Goal: Task Accomplishment & Management: Manage account settings

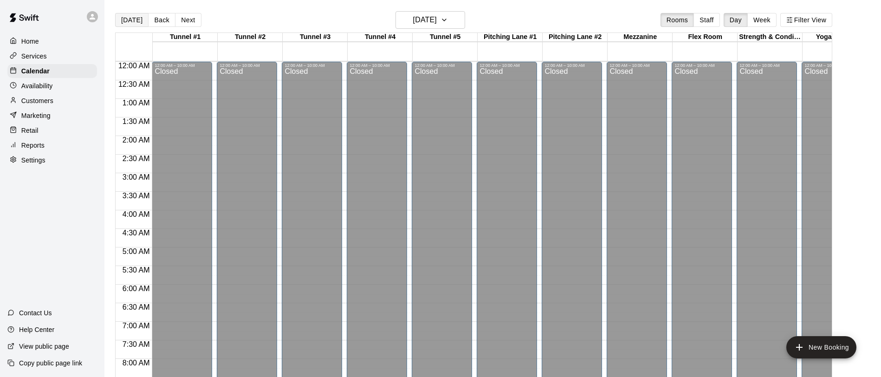
scroll to position [486, 0]
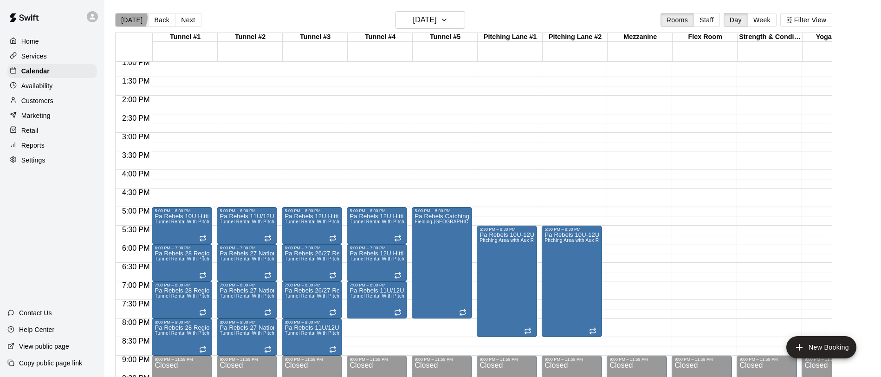
click at [129, 18] on button "[DATE]" at bounding box center [131, 20] width 33 height 14
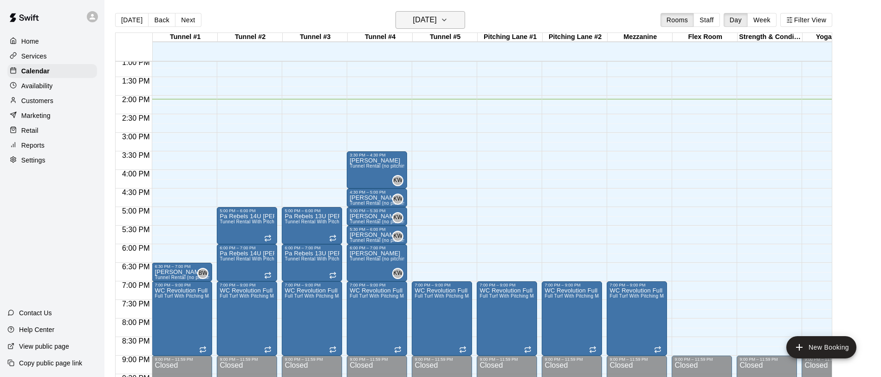
click at [448, 18] on icon "button" at bounding box center [443, 19] width 7 height 11
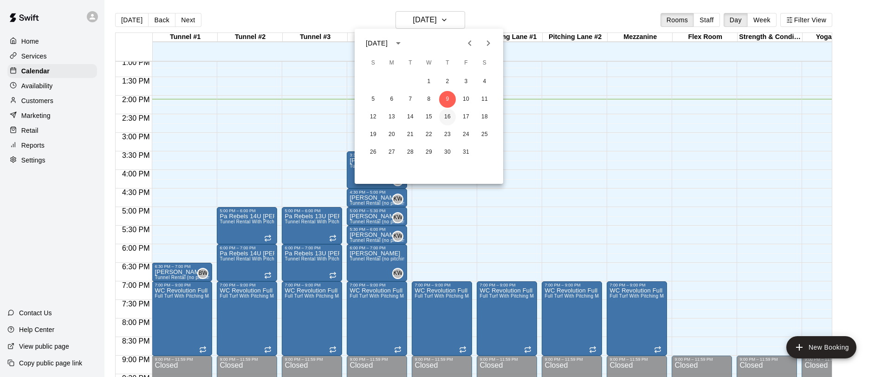
click at [447, 116] on button "16" at bounding box center [447, 117] width 17 height 17
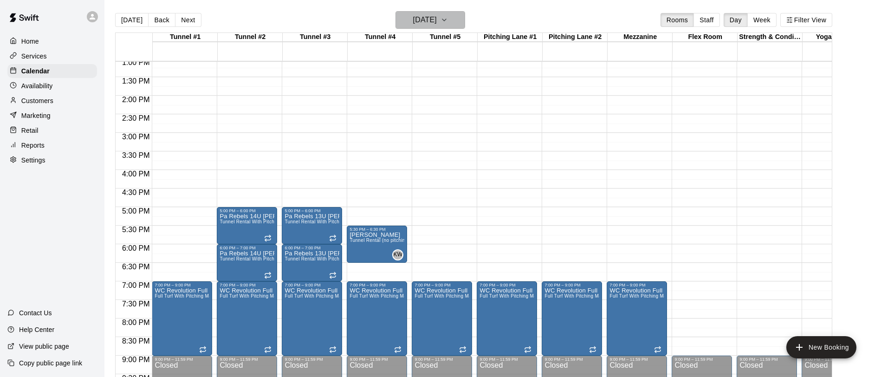
click at [448, 18] on icon "button" at bounding box center [443, 19] width 7 height 11
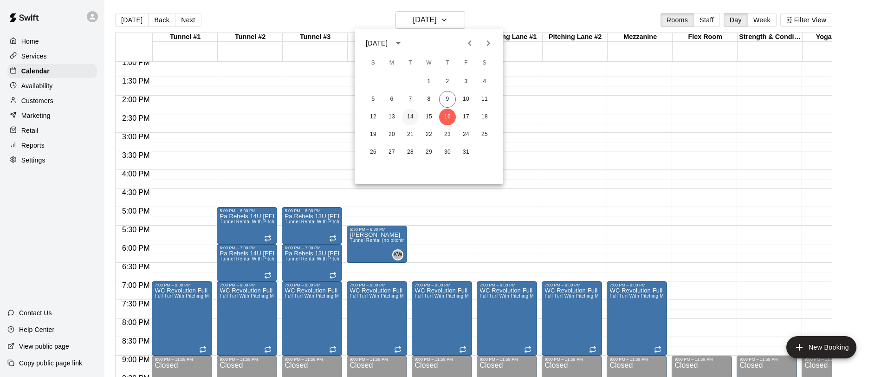
click at [411, 115] on button "14" at bounding box center [410, 117] width 17 height 17
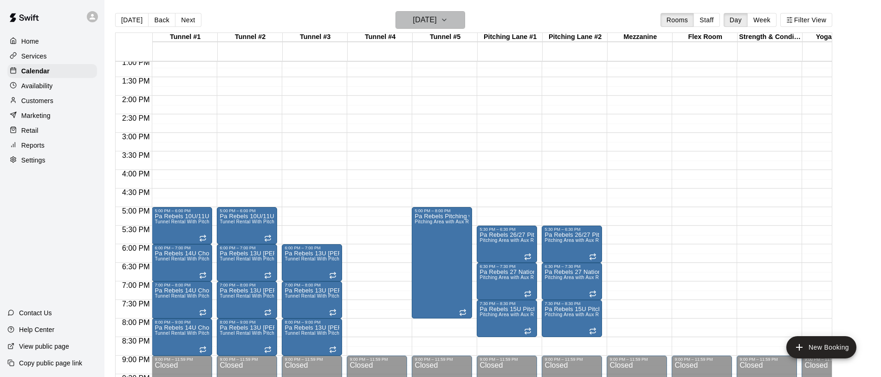
click at [446, 20] on icon "button" at bounding box center [444, 20] width 4 height 2
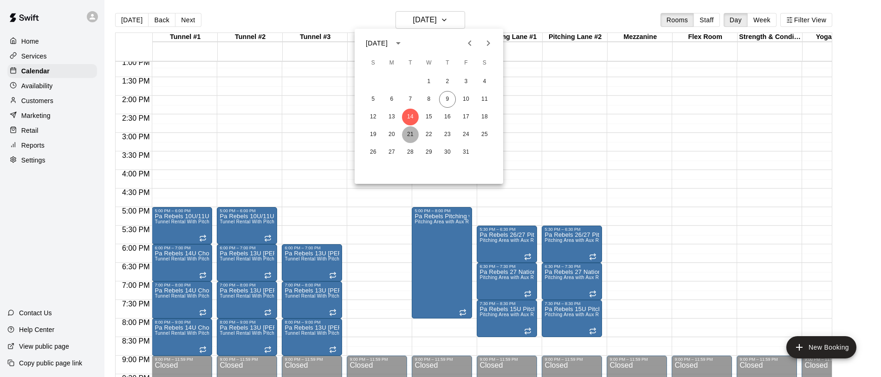
click at [413, 135] on button "21" at bounding box center [410, 134] width 17 height 17
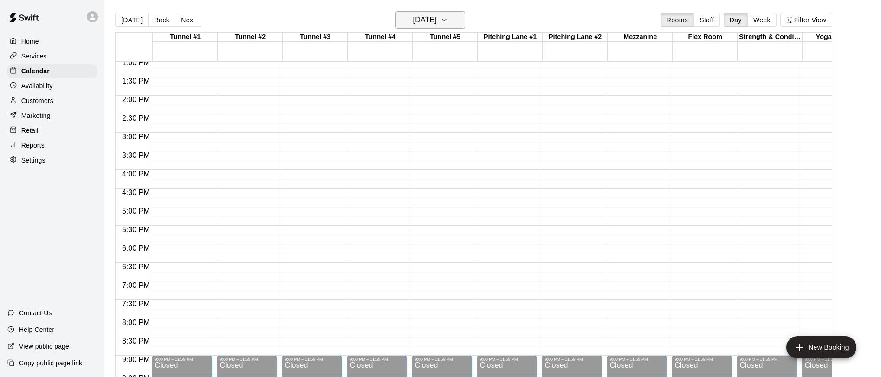
click at [448, 19] on icon "button" at bounding box center [443, 19] width 7 height 11
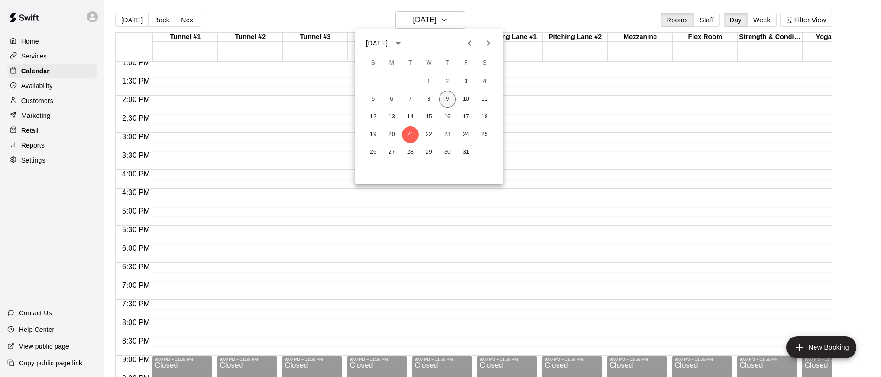
click at [447, 98] on button "9" at bounding box center [447, 99] width 17 height 17
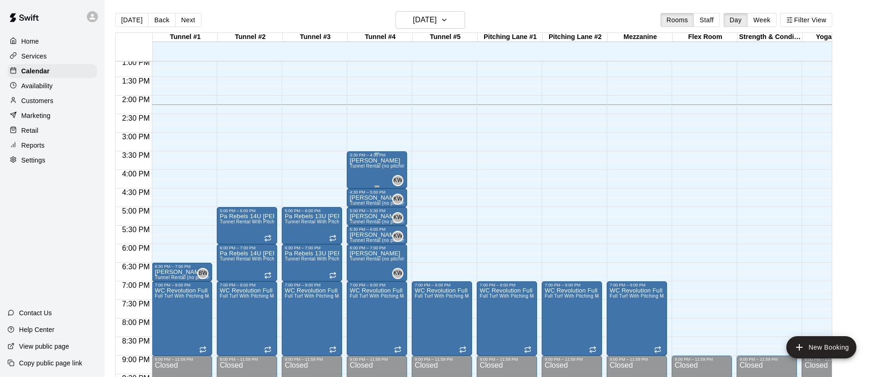
click at [372, 168] on span "Tunnel Rental (no pitching machine)" at bounding box center [389, 165] width 80 height 5
click at [358, 217] on icon "delete" at bounding box center [359, 217] width 6 height 8
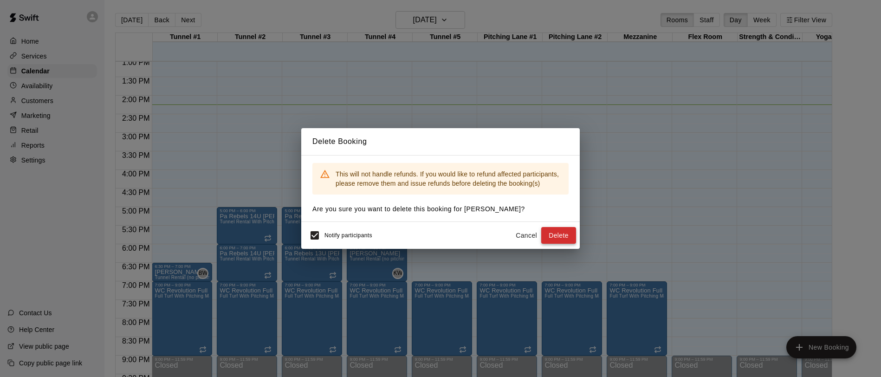
click at [562, 234] on button "Delete" at bounding box center [558, 235] width 35 height 17
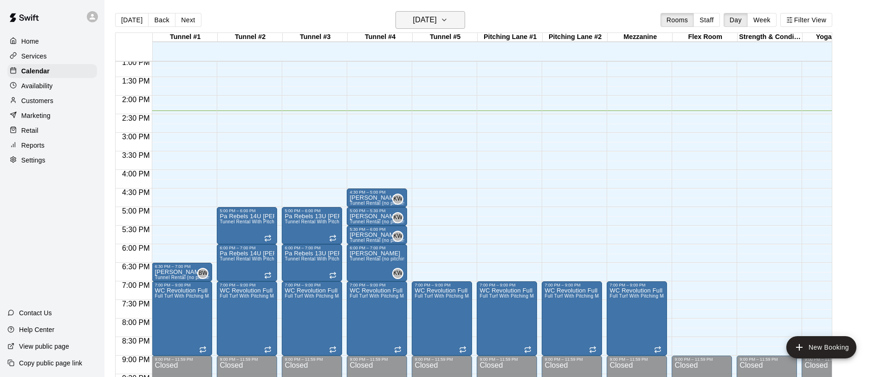
click at [446, 19] on icon "button" at bounding box center [444, 20] width 4 height 2
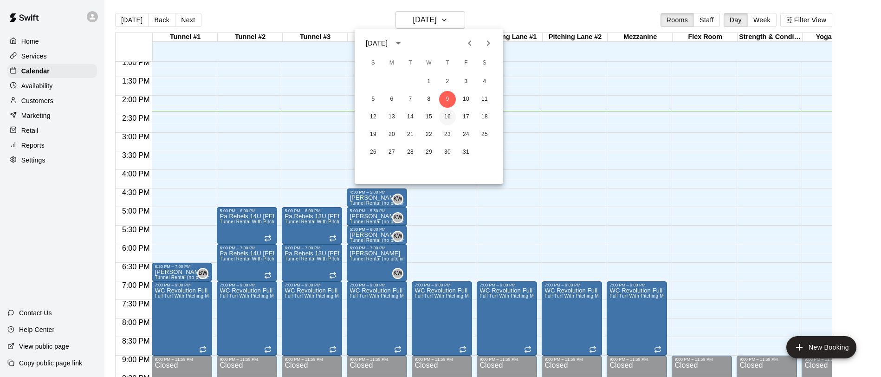
click at [448, 117] on button "16" at bounding box center [447, 117] width 17 height 17
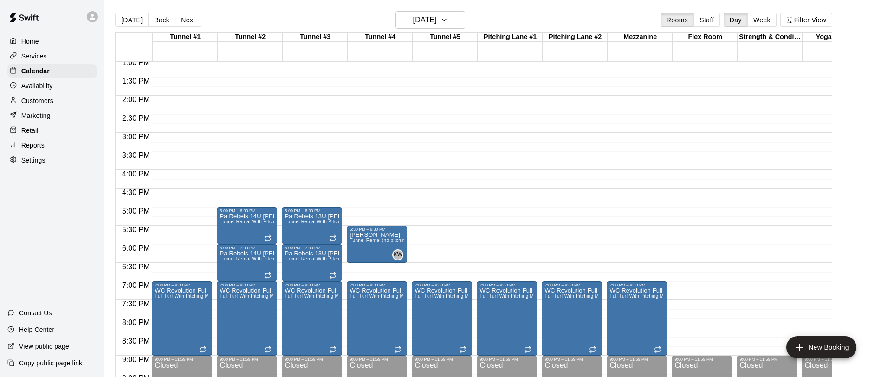
click at [366, 155] on div "12:00 AM – 10:00 AM Closed 5:30 PM – 6:30 PM [PERSON_NAME] Tunnel Rental (no pi…" at bounding box center [377, 21] width 60 height 891
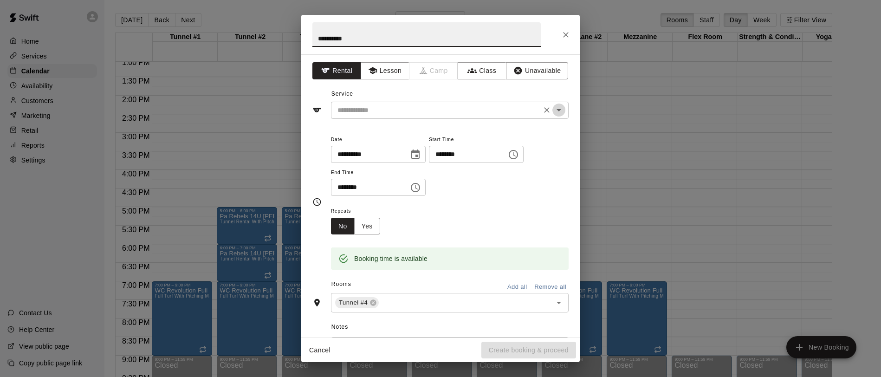
click at [559, 109] on icon "Open" at bounding box center [558, 110] width 5 height 2
type input "**********"
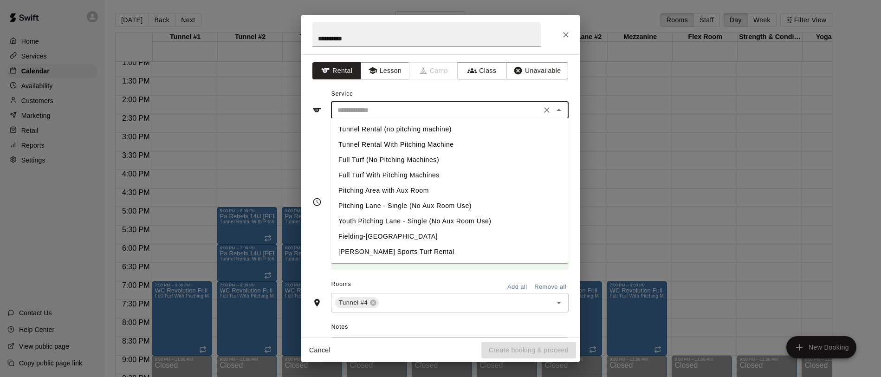
click at [430, 126] on li "Tunnel Rental (no pitching machine)" at bounding box center [450, 129] width 238 height 15
type input "**********"
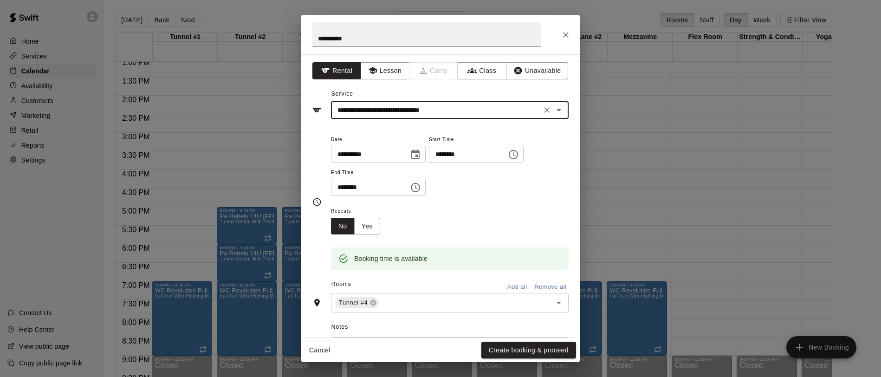
click at [421, 186] on icon "Choose time, selected time is 4:00 PM" at bounding box center [415, 187] width 11 height 11
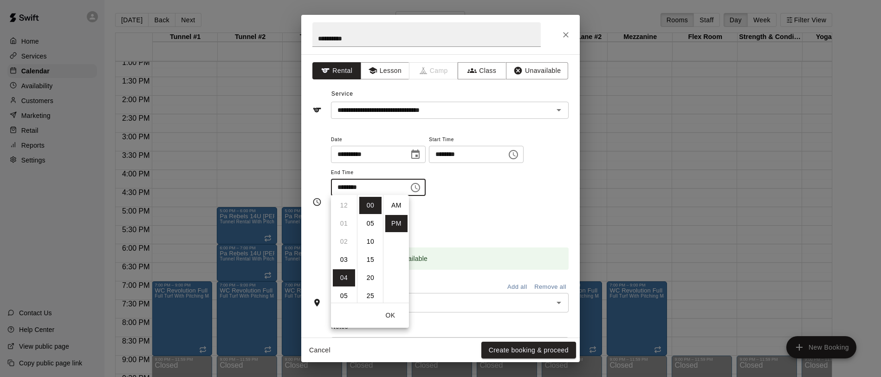
scroll to position [17, 0]
click at [368, 286] on li "30" at bounding box center [370, 282] width 22 height 17
type input "********"
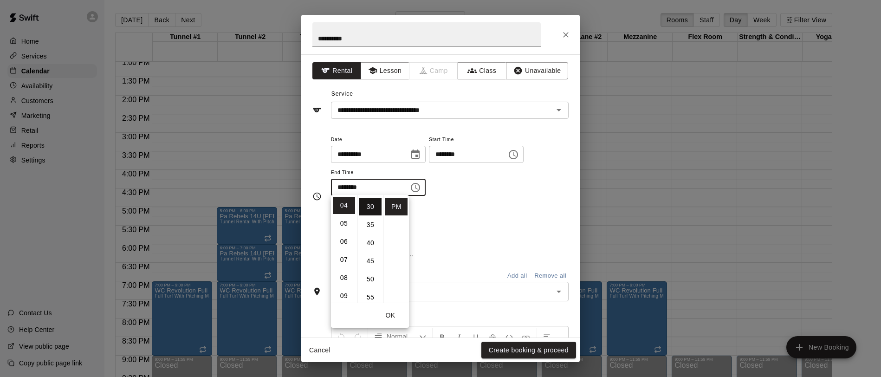
scroll to position [109, 0]
click at [388, 313] on button "OK" at bounding box center [390, 315] width 30 height 17
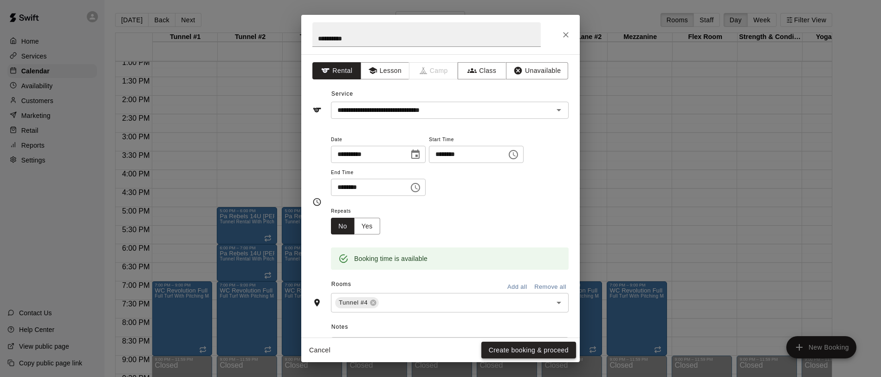
click at [523, 348] on button "Create booking & proceed" at bounding box center [528, 350] width 95 height 17
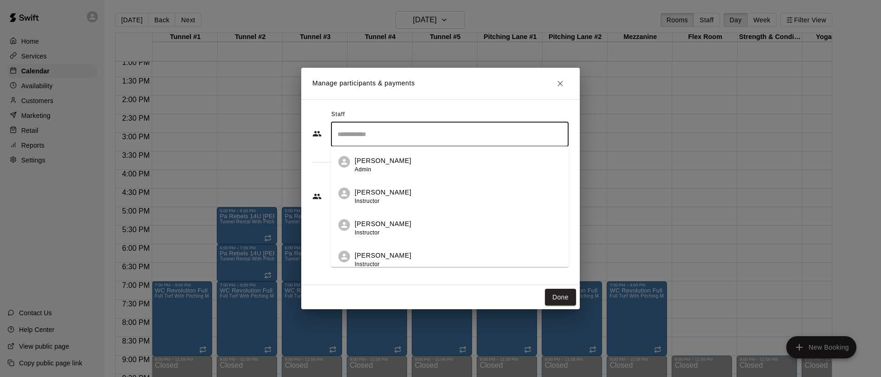
click at [377, 139] on input "Search staff" at bounding box center [449, 134] width 229 height 16
click at [371, 155] on li "[PERSON_NAME] Admin" at bounding box center [450, 162] width 238 height 32
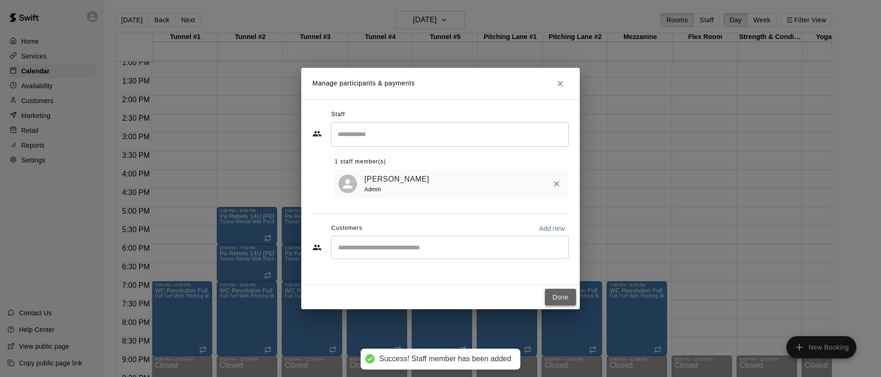
click at [559, 292] on button "Done" at bounding box center [560, 297] width 31 height 17
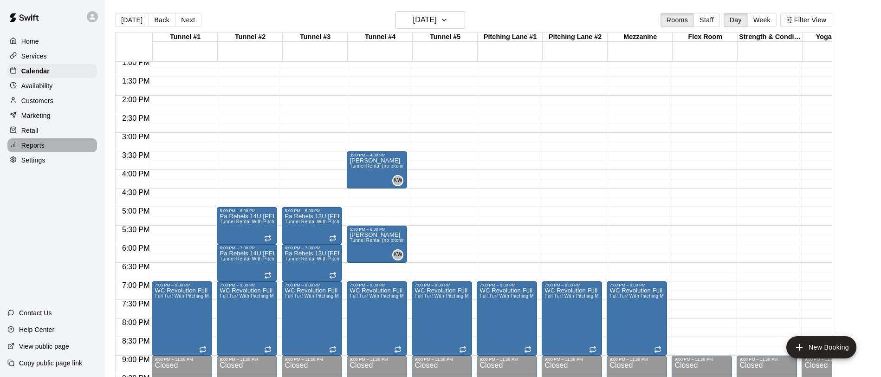
click at [32, 141] on p "Reports" at bounding box center [32, 145] width 23 height 9
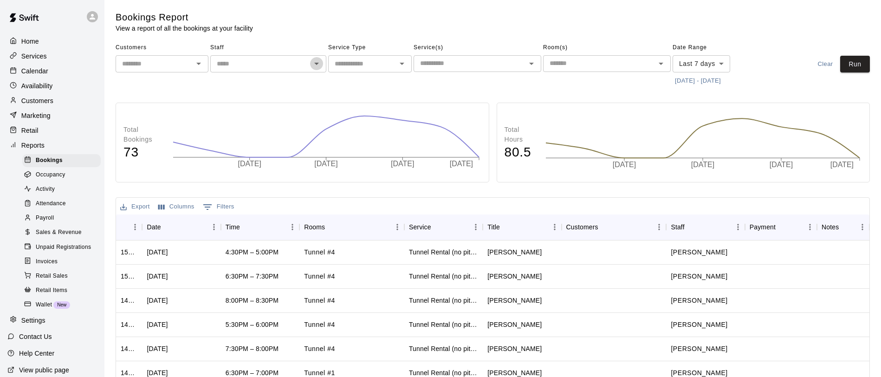
click at [319, 64] on icon "Open" at bounding box center [316, 63] width 11 height 11
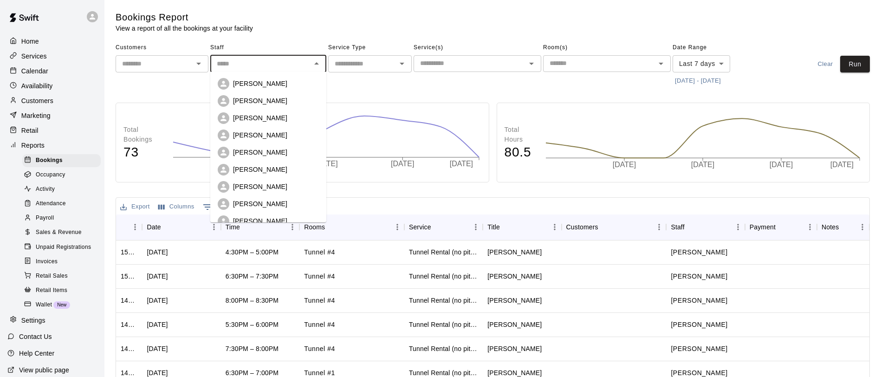
click at [256, 102] on p "[PERSON_NAME]" at bounding box center [260, 100] width 54 height 9
type input "**********"
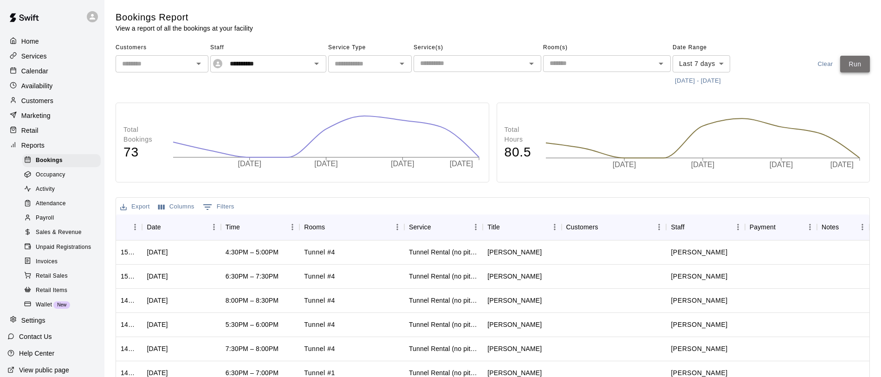
click at [859, 62] on button "Run" at bounding box center [855, 64] width 30 height 17
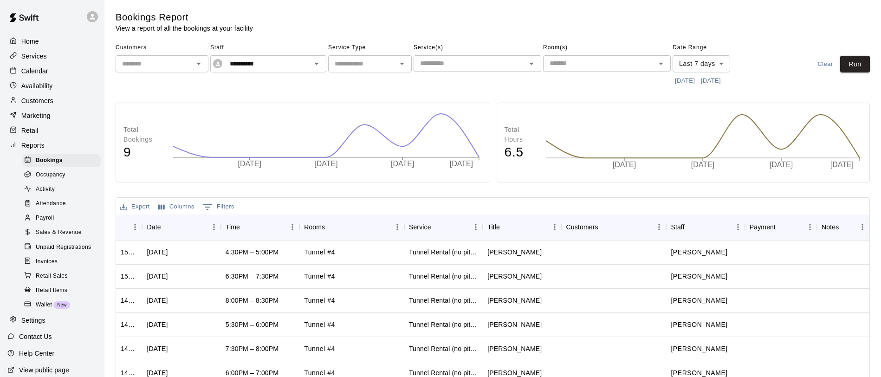
click at [30, 69] on p "Calendar" at bounding box center [34, 70] width 27 height 9
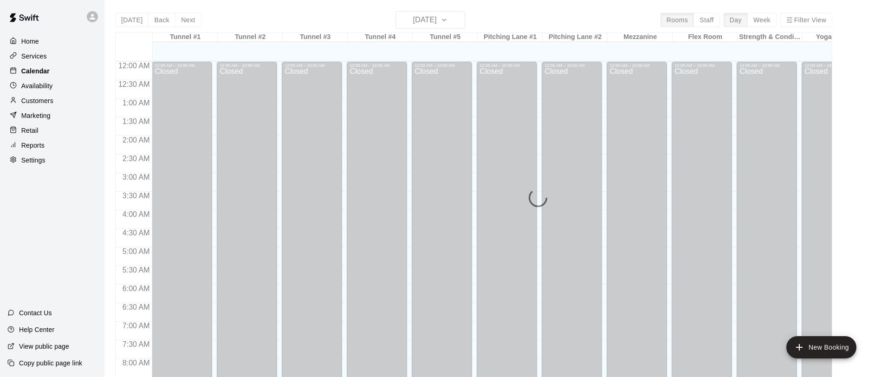
scroll to position [537, 0]
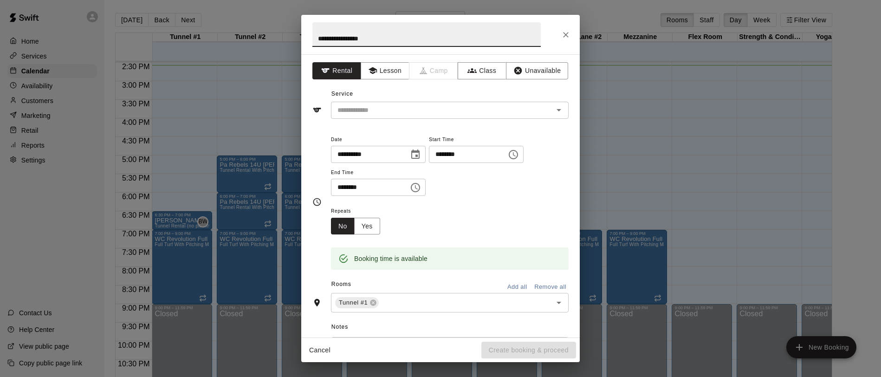
type input "**********"
click at [421, 188] on icon "Choose time, selected time is 6:00 PM" at bounding box center [415, 187] width 11 height 11
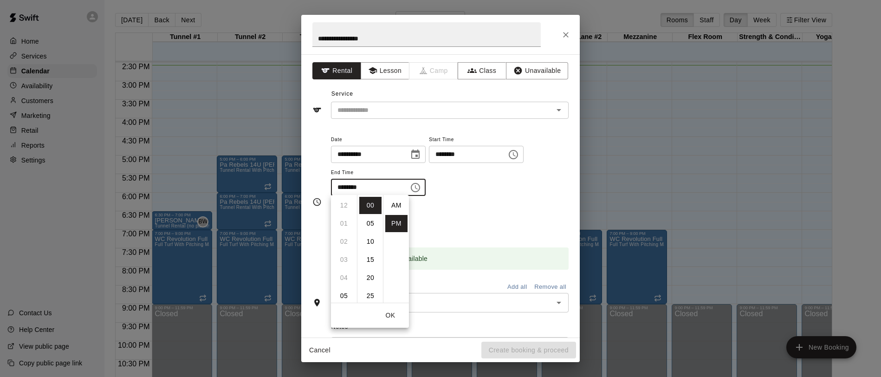
scroll to position [17, 0]
click at [371, 284] on li "30" at bounding box center [370, 286] width 22 height 17
type input "********"
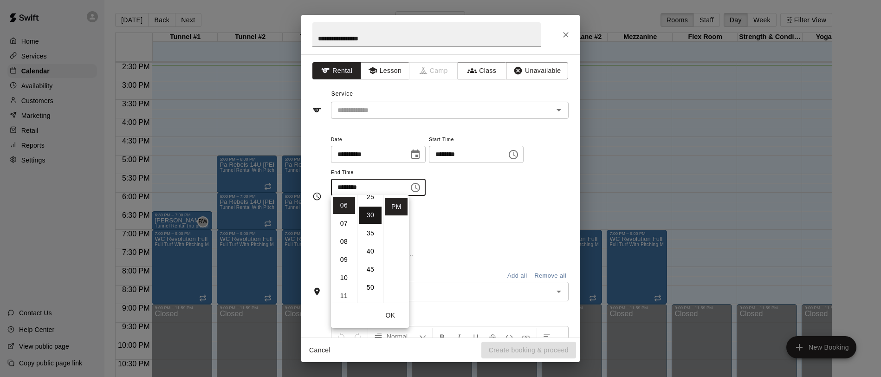
scroll to position [109, 0]
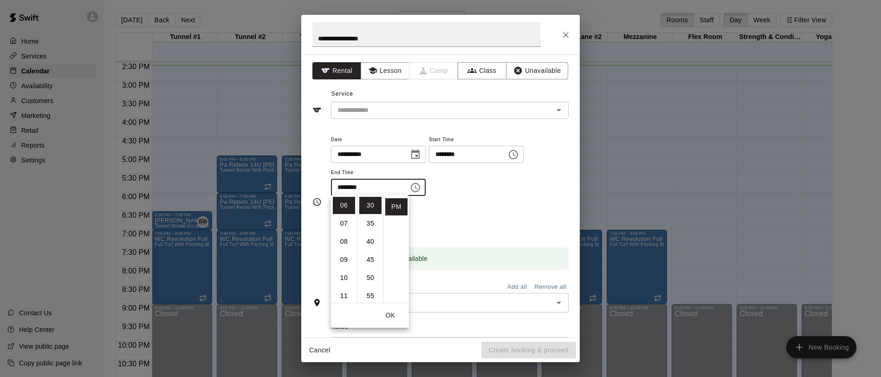
click at [388, 314] on button "OK" at bounding box center [390, 315] width 30 height 17
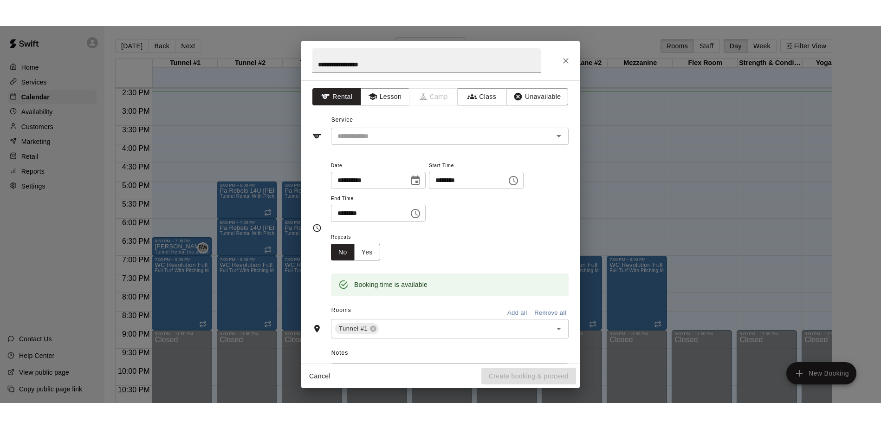
scroll to position [0, 0]
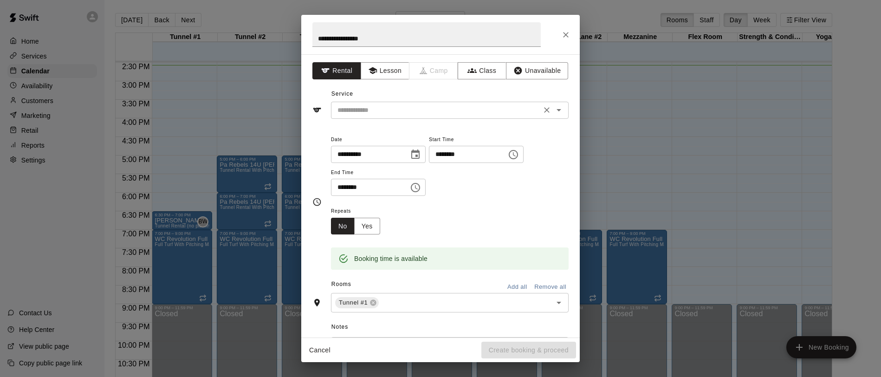
click at [558, 110] on icon "Open" at bounding box center [558, 110] width 5 height 2
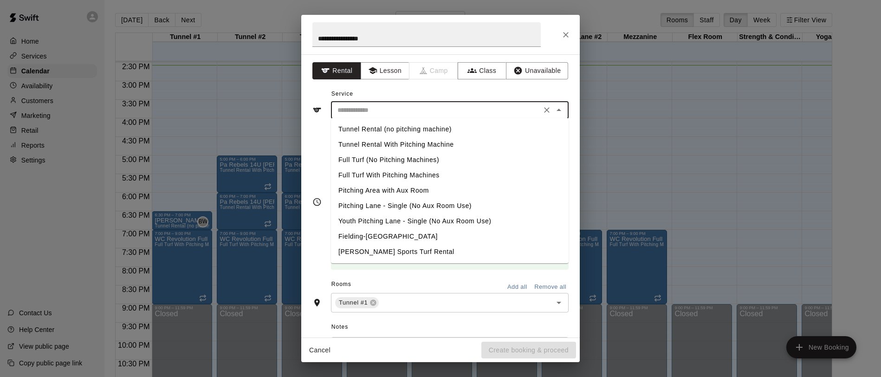
click at [428, 144] on li "Tunnel Rental With Pitching Machine" at bounding box center [450, 144] width 238 height 15
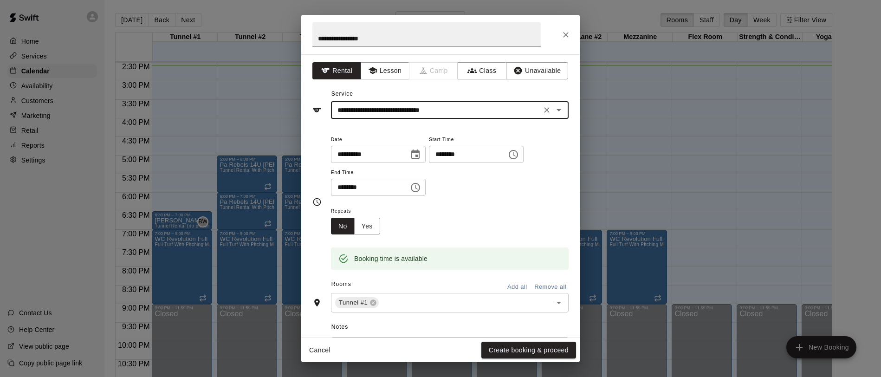
type input "**********"
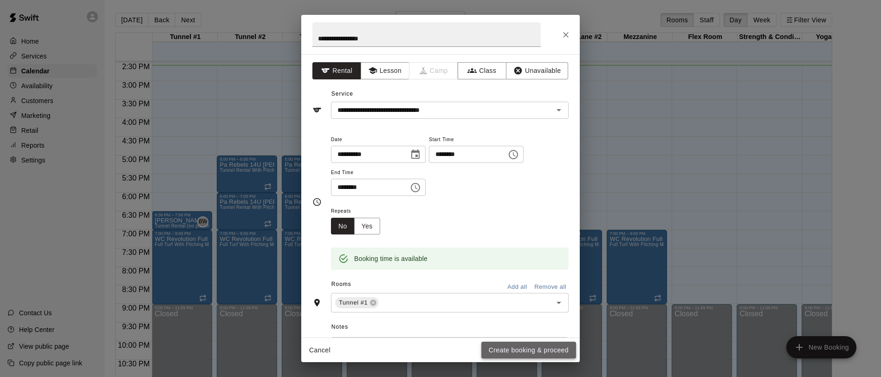
click at [521, 349] on button "Create booking & proceed" at bounding box center [528, 350] width 95 height 17
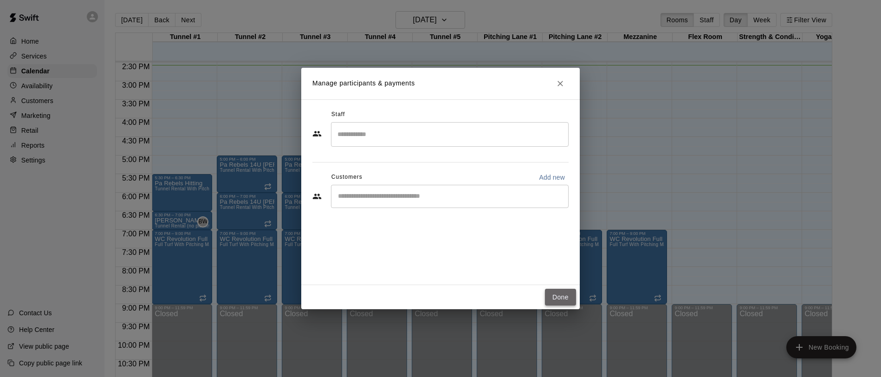
click at [558, 297] on button "Done" at bounding box center [560, 297] width 31 height 17
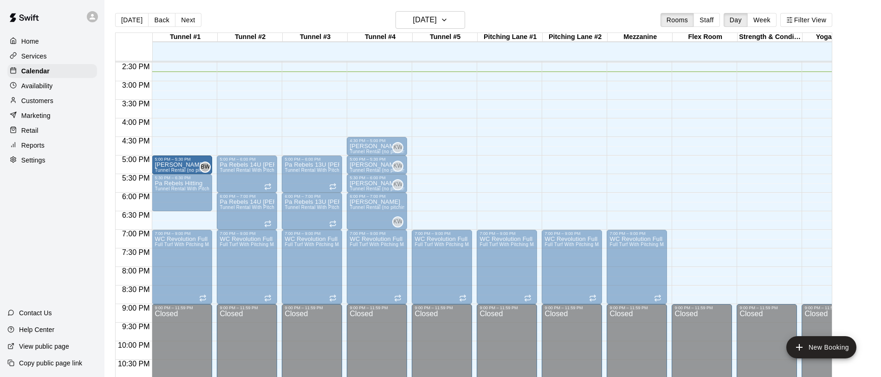
drag, startPoint x: 187, startPoint y: 216, endPoint x: 188, endPoint y: 164, distance: 52.0
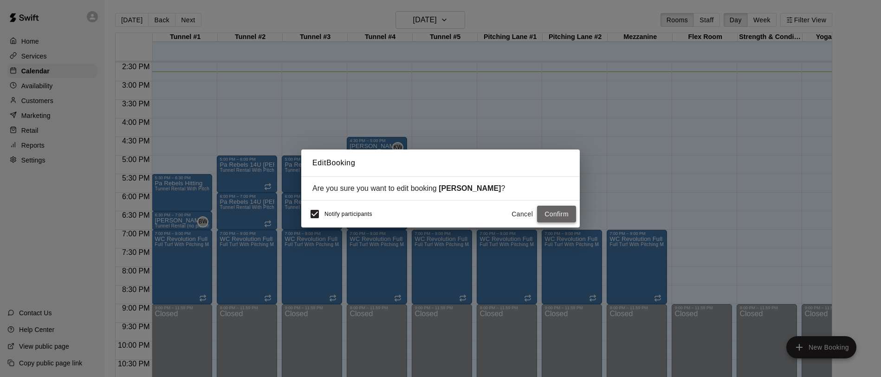
click at [555, 211] on button "Confirm" at bounding box center [556, 214] width 39 height 17
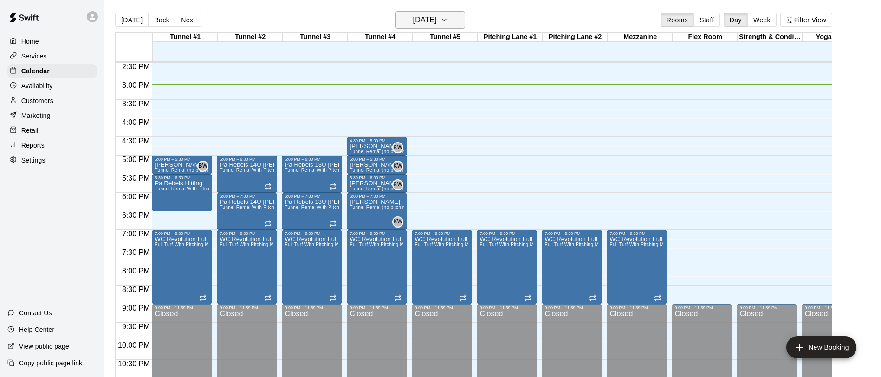
click at [448, 20] on icon "button" at bounding box center [443, 19] width 7 height 11
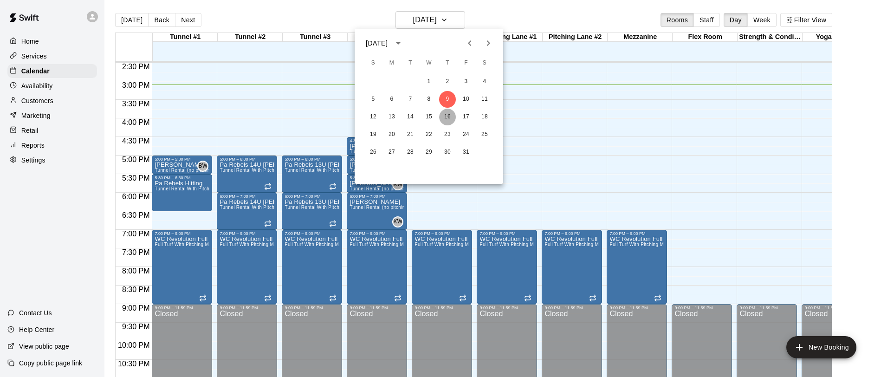
click at [448, 116] on button "16" at bounding box center [447, 117] width 17 height 17
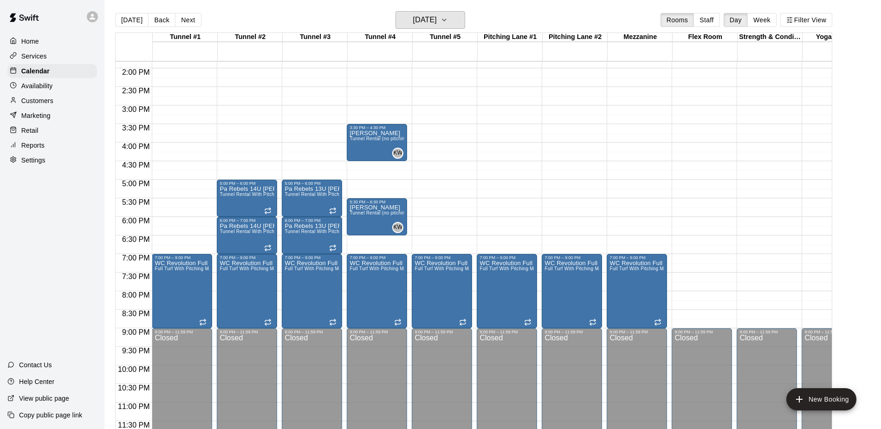
scroll to position [513, 0]
click at [448, 19] on icon "button" at bounding box center [443, 19] width 7 height 11
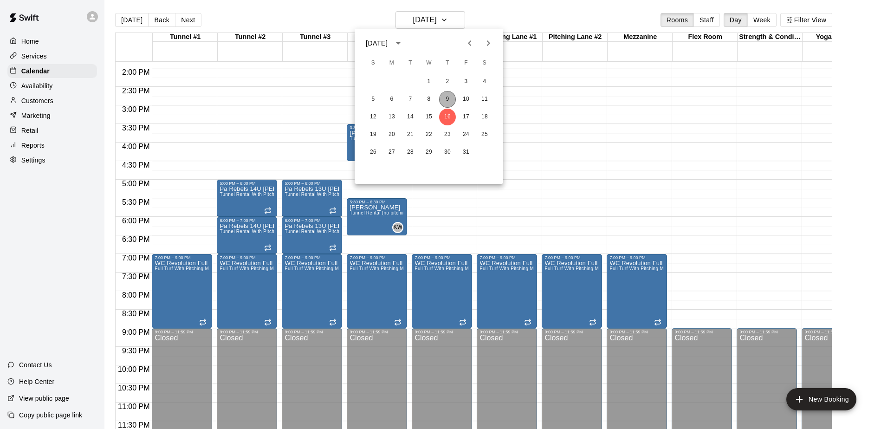
click at [446, 100] on button "9" at bounding box center [447, 99] width 17 height 17
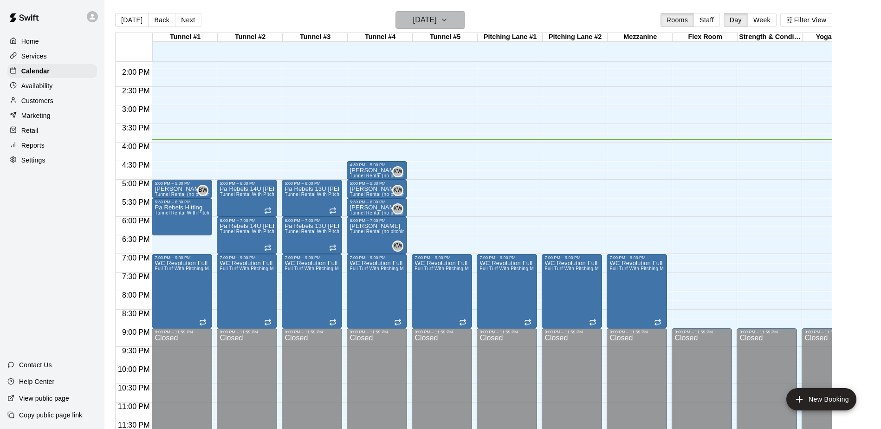
click at [446, 19] on icon "button" at bounding box center [444, 20] width 4 height 2
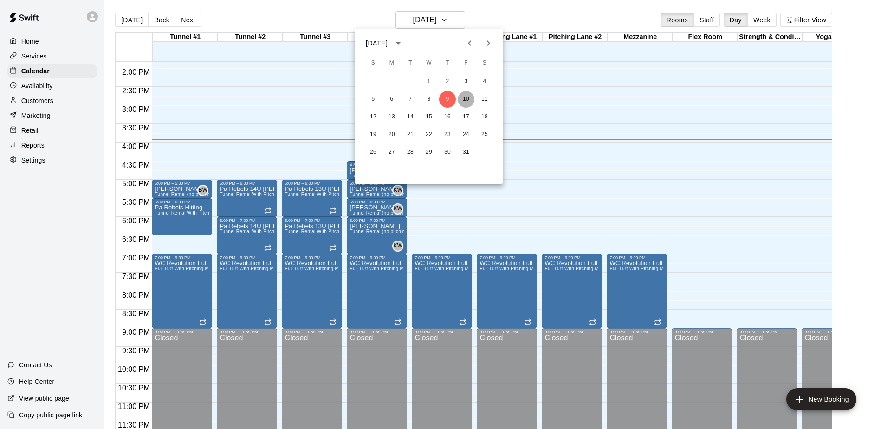
click at [466, 99] on button "10" at bounding box center [466, 99] width 17 height 17
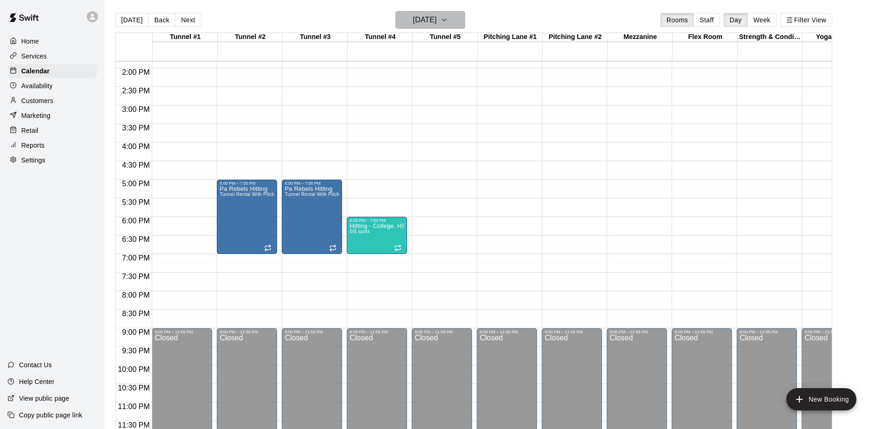
click at [448, 19] on icon "button" at bounding box center [443, 19] width 7 height 11
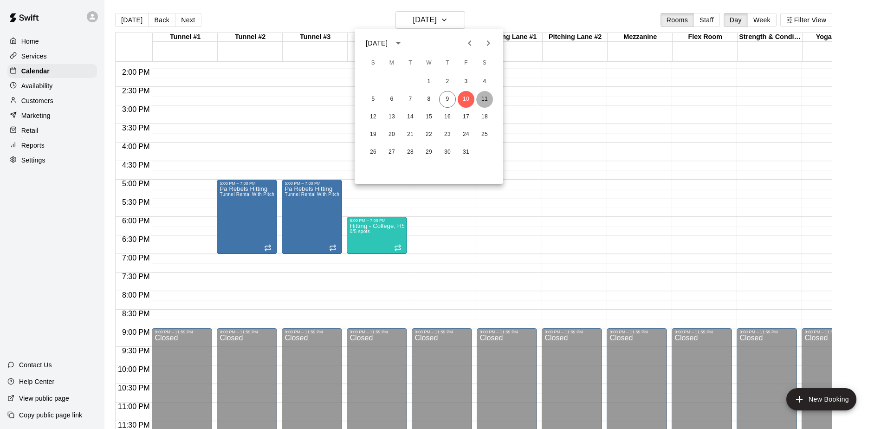
click at [483, 97] on button "11" at bounding box center [484, 99] width 17 height 17
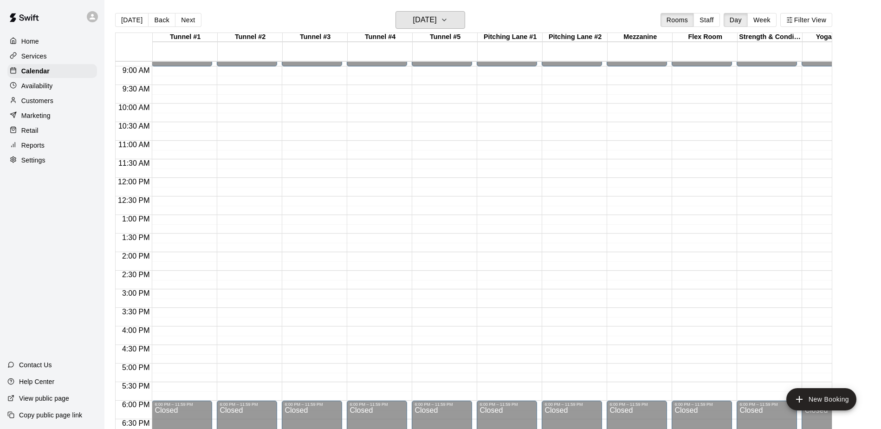
scroll to position [333, 0]
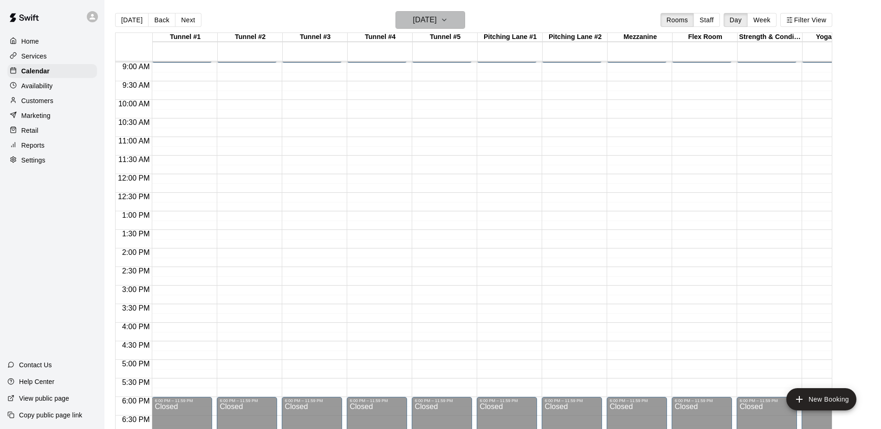
click at [448, 22] on icon "button" at bounding box center [443, 19] width 7 height 11
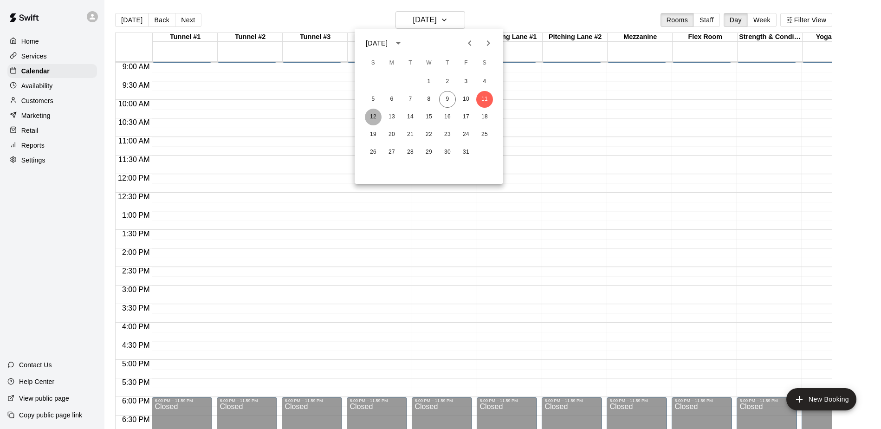
click at [374, 115] on button "12" at bounding box center [373, 117] width 17 height 17
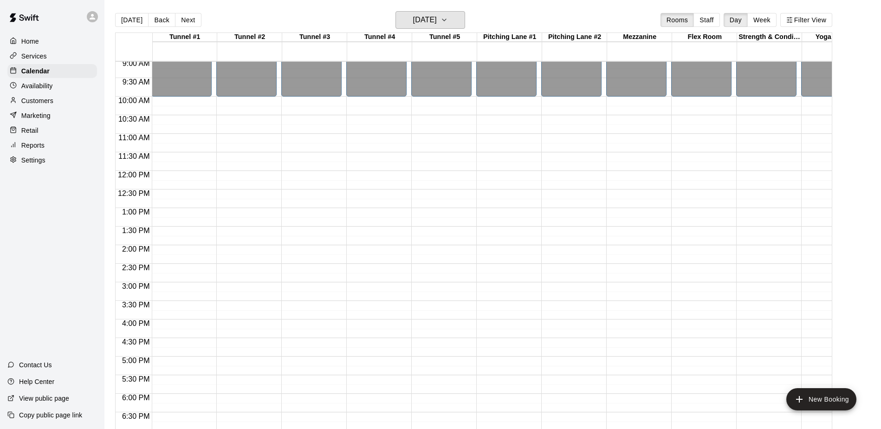
scroll to position [337, 0]
click at [448, 19] on icon "button" at bounding box center [443, 19] width 7 height 11
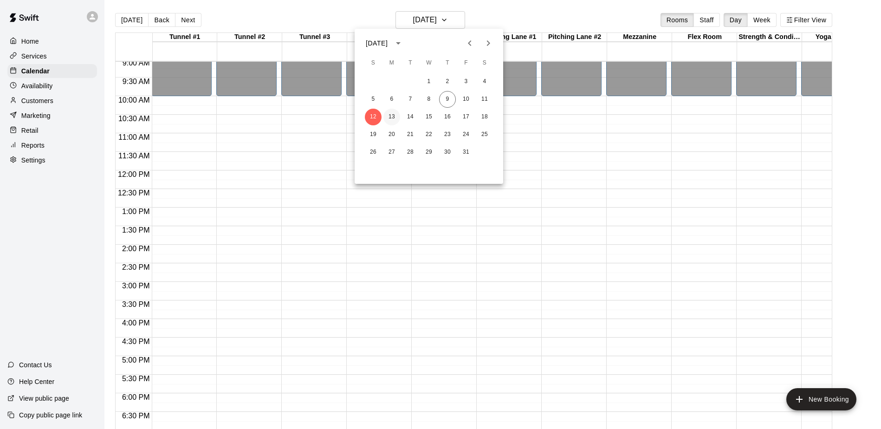
click at [394, 114] on button "13" at bounding box center [391, 117] width 17 height 17
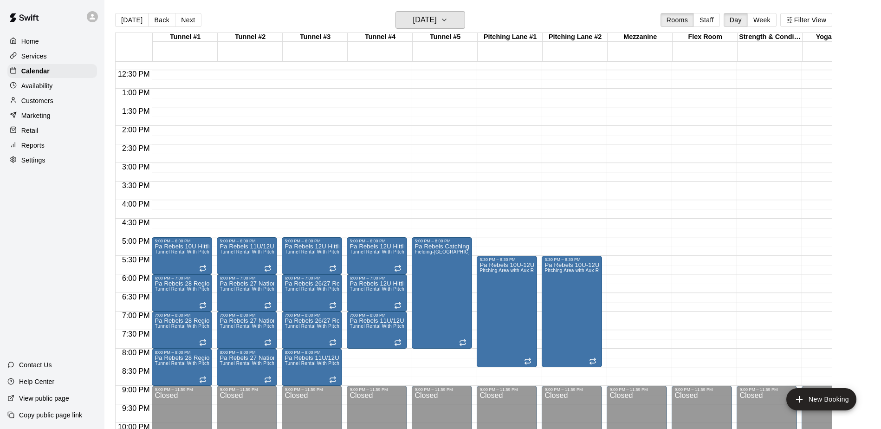
scroll to position [0, 0]
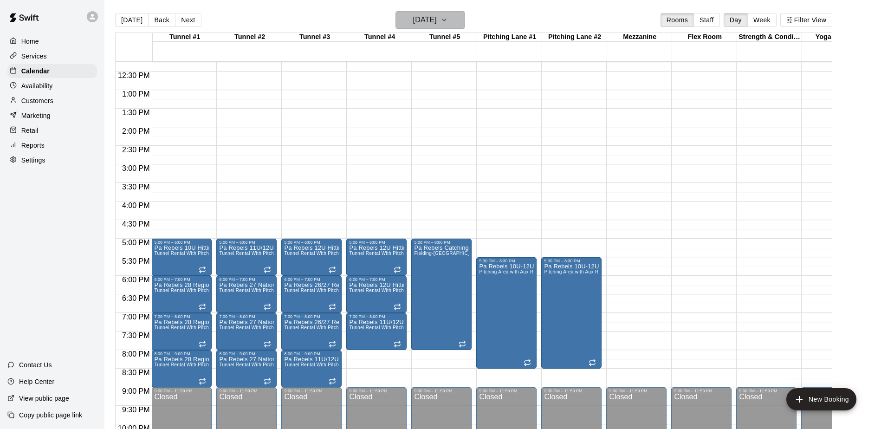
click at [448, 19] on icon "button" at bounding box center [443, 19] width 7 height 11
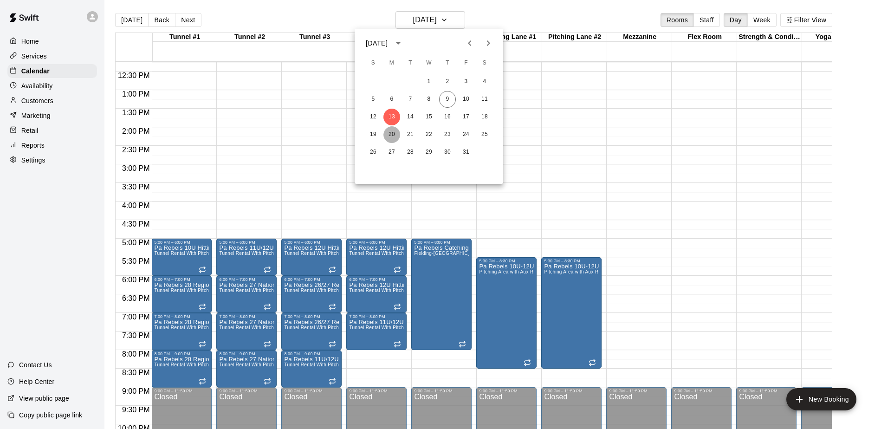
click at [390, 133] on button "20" at bounding box center [391, 134] width 17 height 17
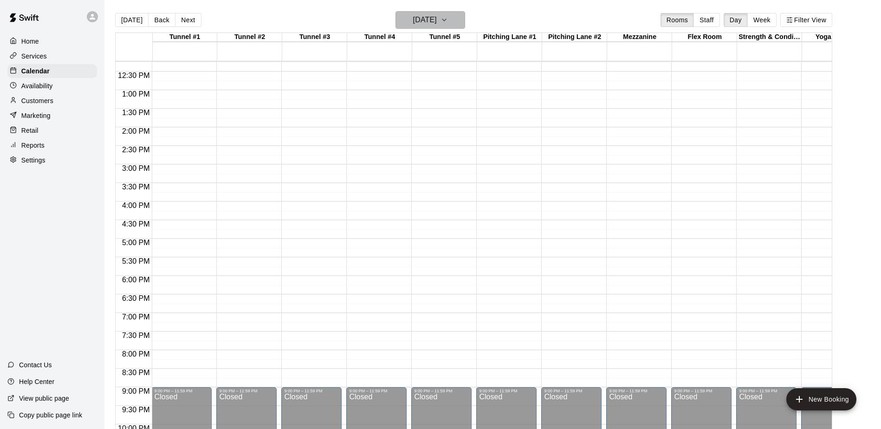
click at [448, 19] on icon "button" at bounding box center [443, 19] width 7 height 11
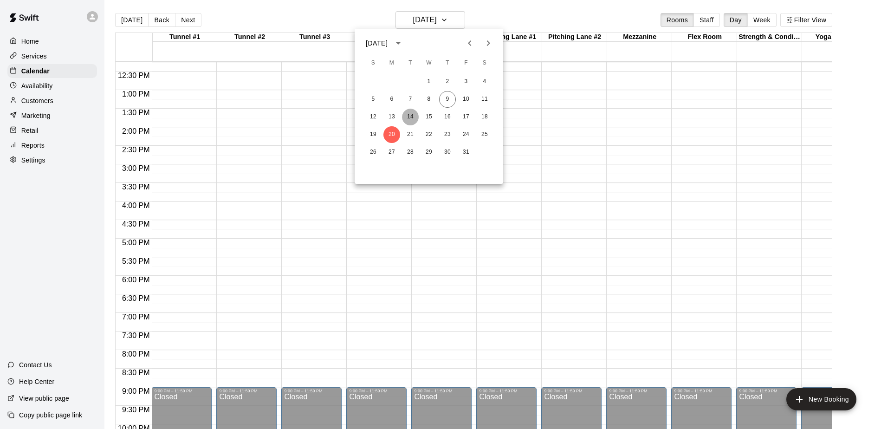
click at [409, 116] on button "14" at bounding box center [410, 117] width 17 height 17
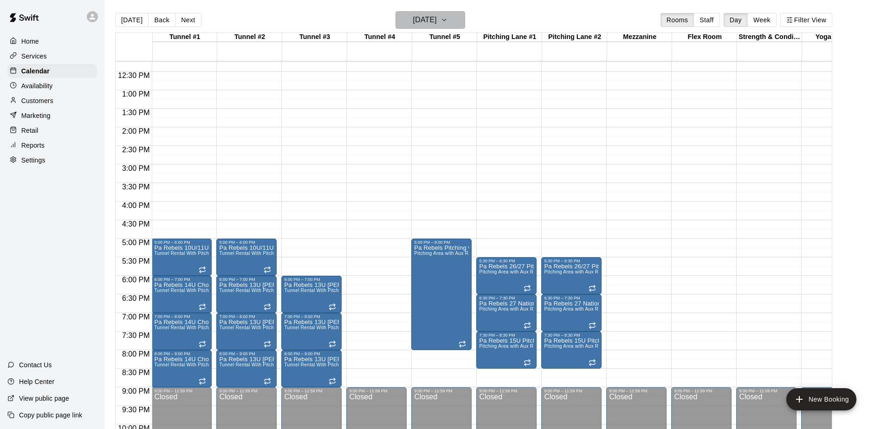
click at [448, 20] on icon "button" at bounding box center [443, 19] width 7 height 11
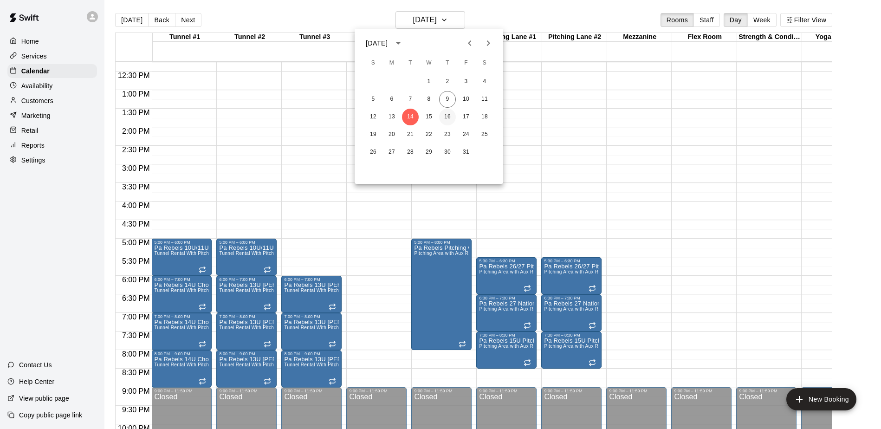
click at [449, 119] on button "16" at bounding box center [447, 117] width 17 height 17
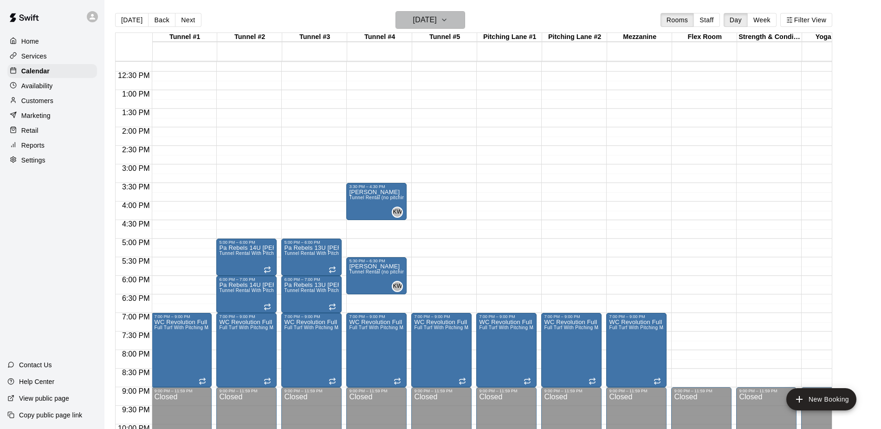
click at [446, 19] on icon "button" at bounding box center [444, 20] width 4 height 2
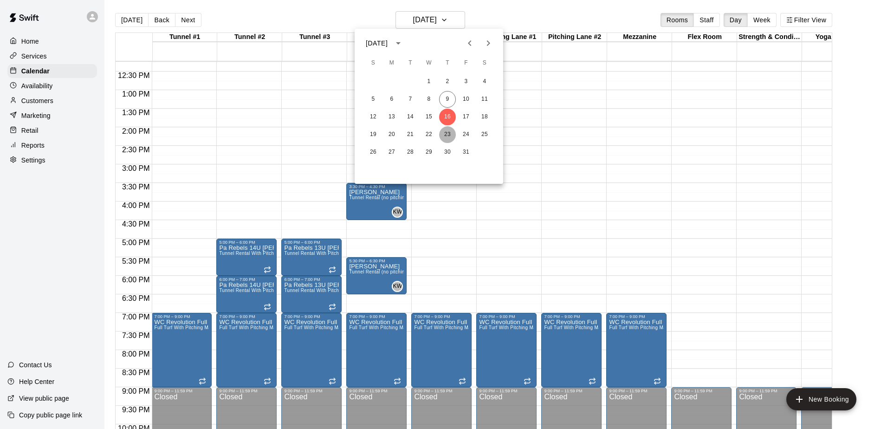
click at [446, 137] on button "23" at bounding box center [447, 134] width 17 height 17
